Goal: Task Accomplishment & Management: Complete application form

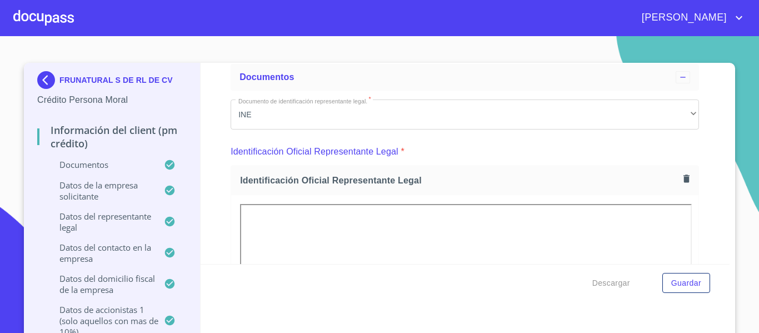
scroll to position [168, 0]
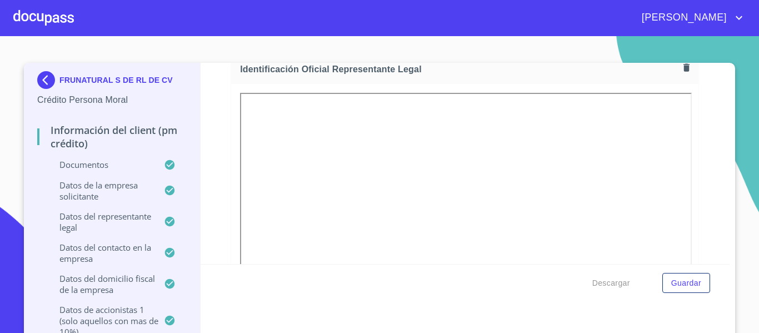
click at [59, 23] on div at bounding box center [43, 18] width 61 height 36
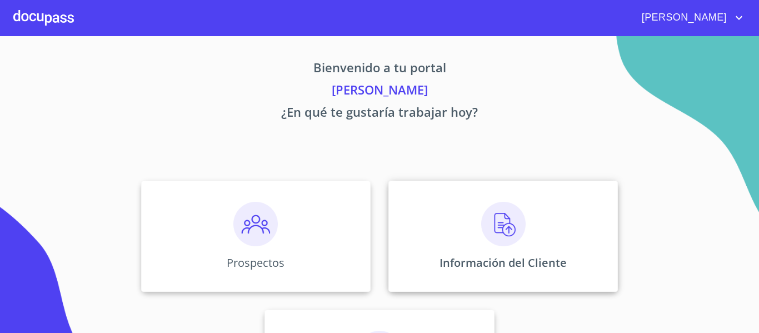
click at [428, 232] on div "Información del Cliente" at bounding box center [502, 235] width 229 height 111
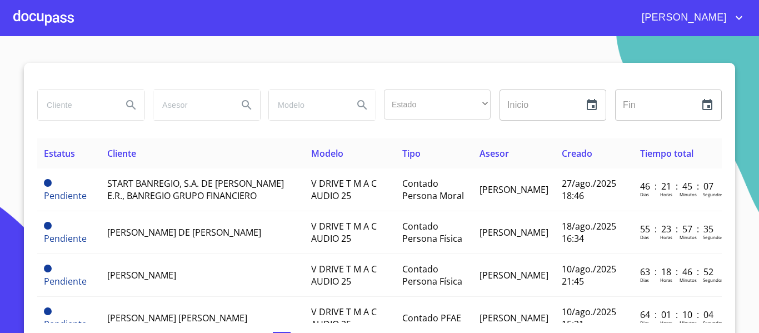
click at [76, 119] on input "search" at bounding box center [76, 105] width 76 height 30
type input "[PERSON_NAME] [PERSON_NAME]"
click at [126, 103] on icon "Search" at bounding box center [130, 104] width 13 height 13
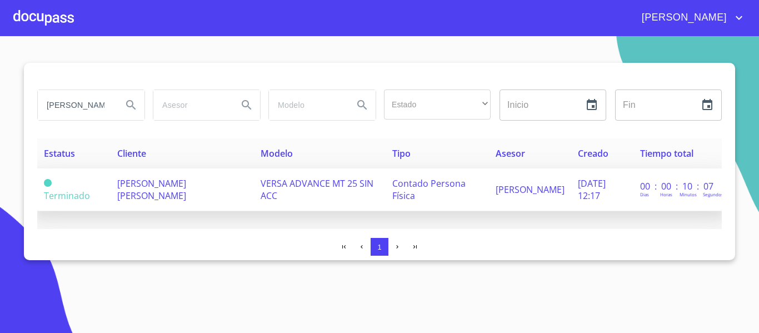
click at [405, 197] on span "Contado Persona Física" at bounding box center [428, 189] width 73 height 24
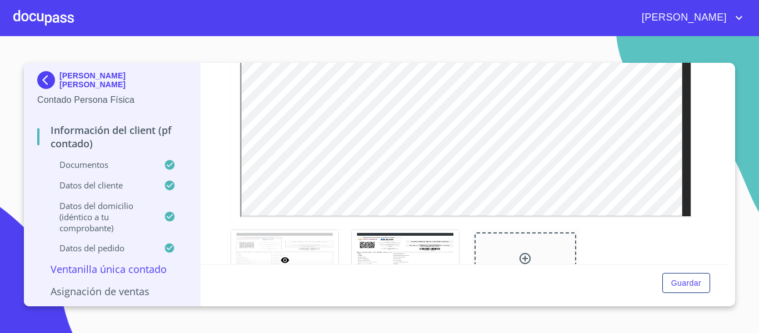
click at [736, 232] on section "[PERSON_NAME] [PERSON_NAME] Contado Persona Física Información del Client (PF c…" at bounding box center [379, 184] width 759 height 297
click at [687, 285] on span "Guardar" at bounding box center [686, 283] width 30 height 14
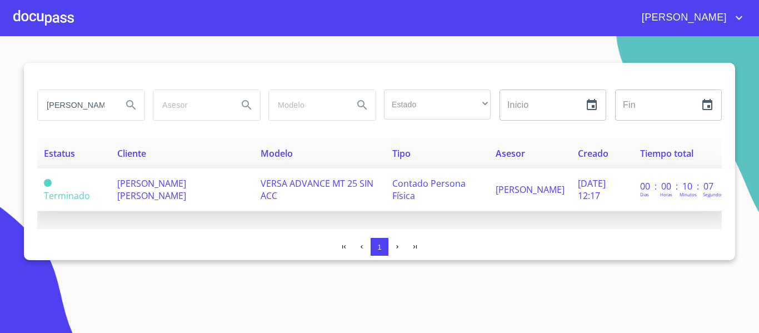
click at [254, 188] on td "[PERSON_NAME] [PERSON_NAME]" at bounding box center [181, 189] width 143 height 43
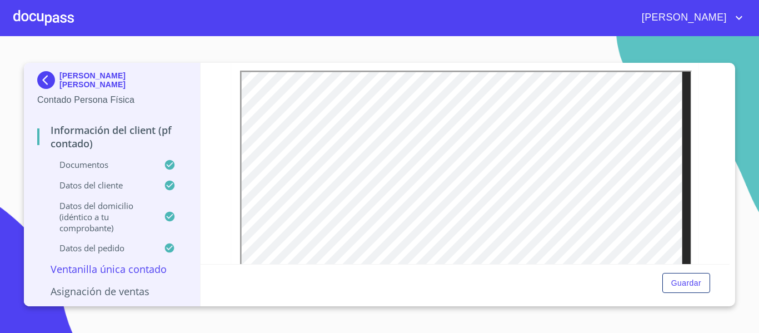
scroll to position [1060, 0]
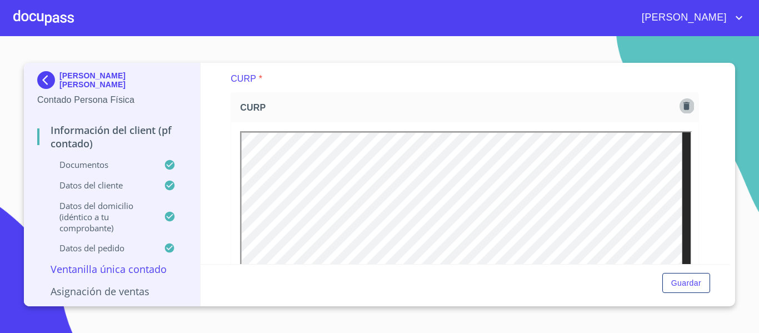
click at [683, 109] on icon "button" at bounding box center [686, 106] width 6 height 8
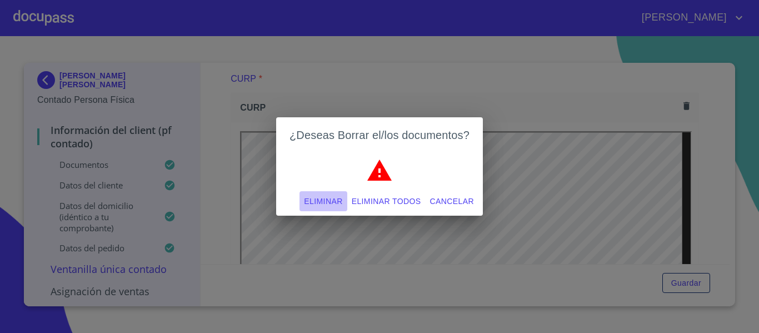
click at [320, 205] on span "Eliminar" at bounding box center [323, 201] width 38 height 14
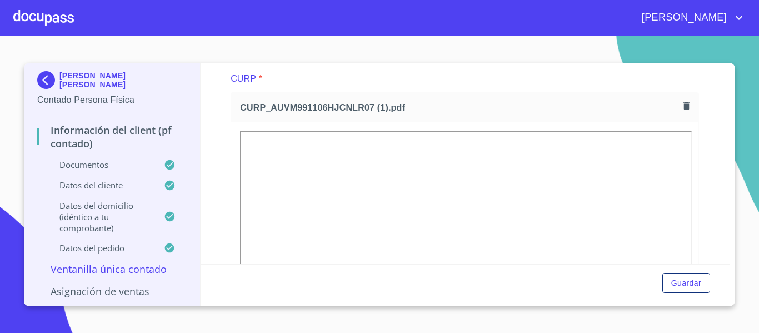
click at [748, 194] on section "[PERSON_NAME] [PERSON_NAME] Contado Persona Física Información del Client (PF c…" at bounding box center [379, 184] width 759 height 297
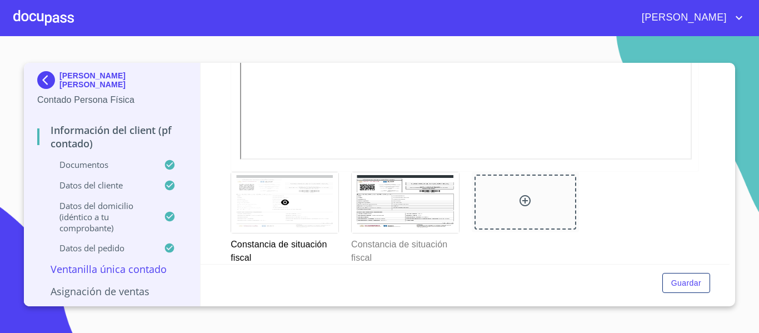
scroll to position [1777, 0]
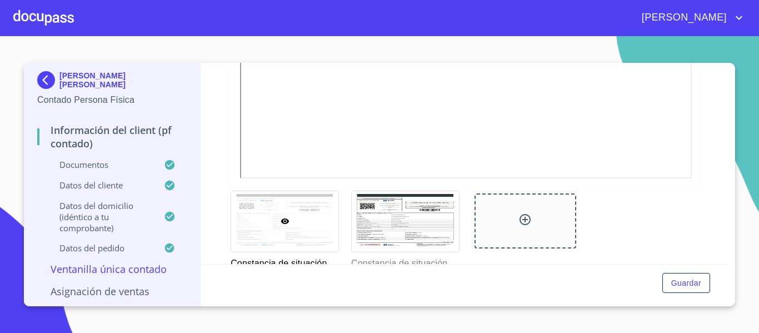
click at [306, 231] on div at bounding box center [284, 221] width 107 height 61
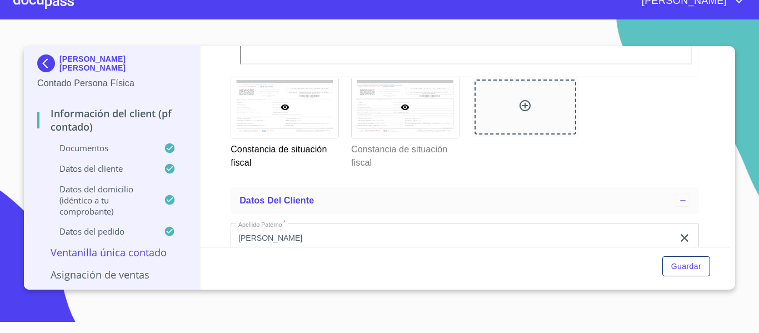
click at [400, 129] on div at bounding box center [404, 107] width 107 height 61
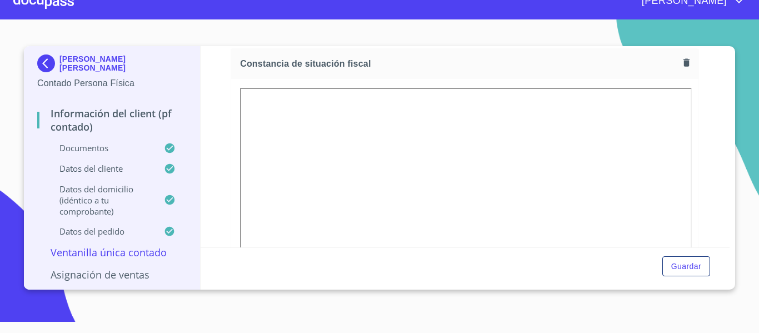
scroll to position [1485, 0]
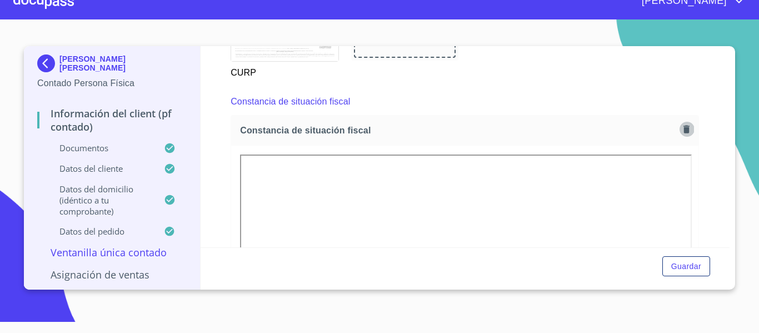
click at [681, 134] on icon "button" at bounding box center [686, 129] width 11 height 11
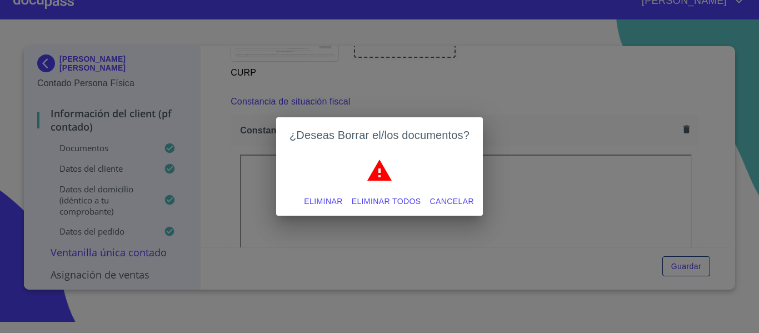
click at [309, 200] on span "Eliminar" at bounding box center [323, 201] width 38 height 14
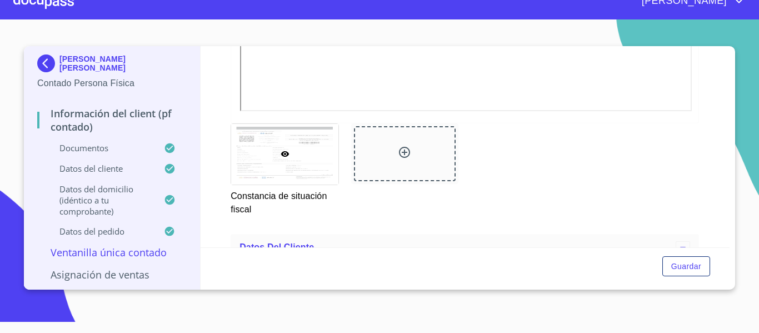
scroll to position [1985, 0]
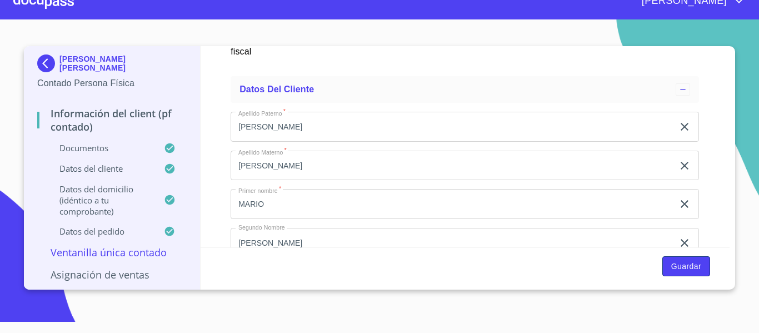
click at [681, 265] on span "Guardar" at bounding box center [686, 266] width 30 height 14
